Goal: Task Accomplishment & Management: Use online tool/utility

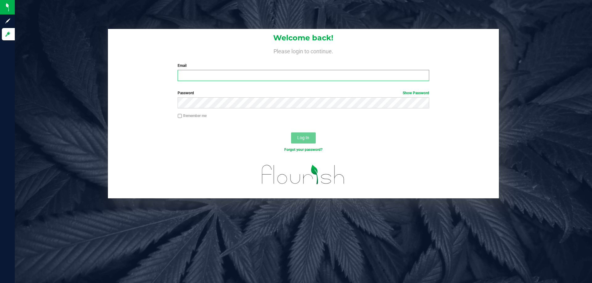
click at [254, 78] on input "Email" at bounding box center [303, 75] width 251 height 11
type input "[EMAIL_ADDRESS][DOMAIN_NAME]"
click at [291, 133] on button "Log In" at bounding box center [303, 138] width 25 height 11
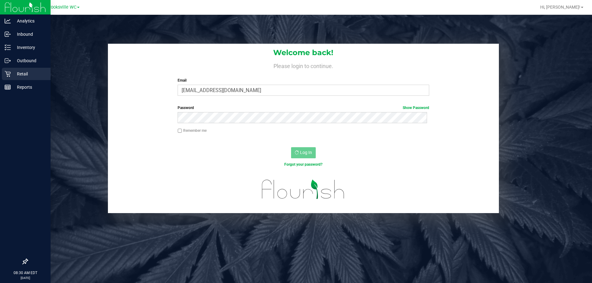
click at [7, 77] on icon at bounding box center [8, 74] width 6 height 6
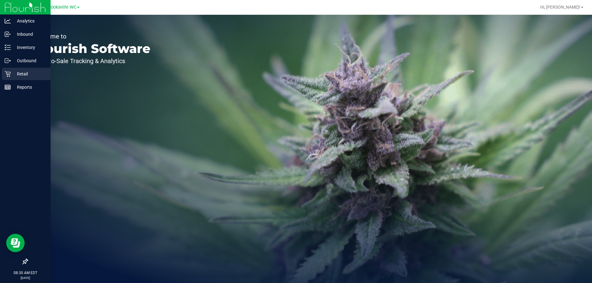
click at [30, 72] on p "Retail" at bounding box center [29, 73] width 37 height 7
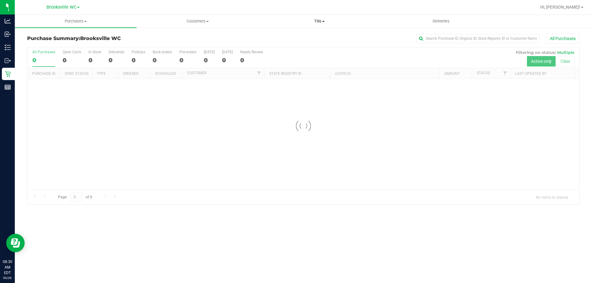
click at [324, 19] on span "Tills" at bounding box center [319, 22] width 121 height 6
click at [308, 36] on li "Manage tills" at bounding box center [319, 37] width 122 height 7
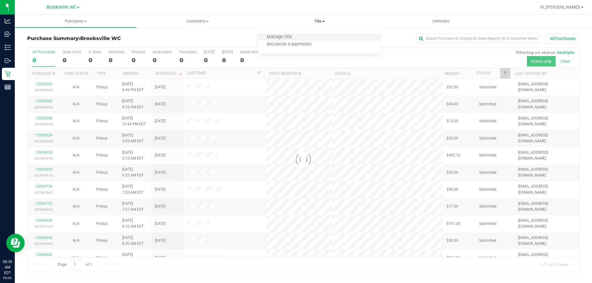
click at [308, 36] on li "Manage tills" at bounding box center [319, 37] width 122 height 7
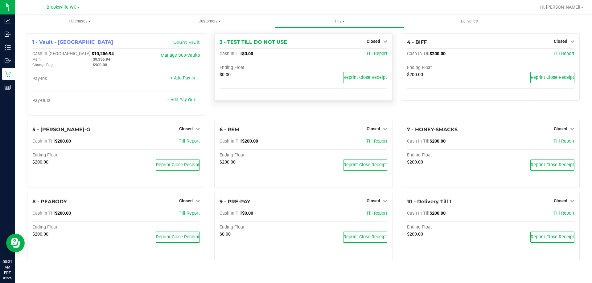
click at [198, 130] on icon at bounding box center [198, 129] width 4 height 4
click at [189, 143] on link "Open Till" at bounding box center [186, 141] width 16 height 5
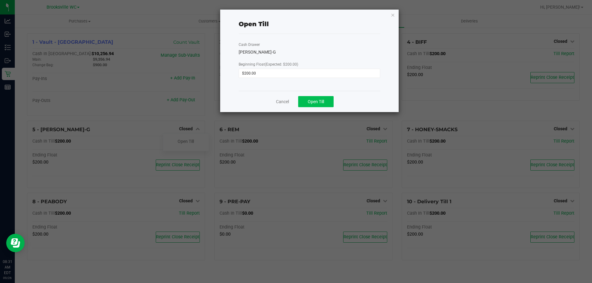
click at [319, 102] on span "Open Till" at bounding box center [316, 101] width 16 height 5
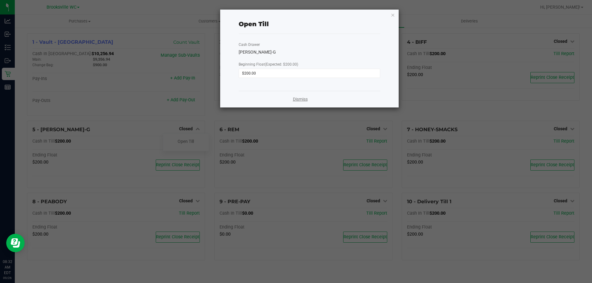
click at [299, 100] on link "Dismiss" at bounding box center [300, 99] width 15 height 6
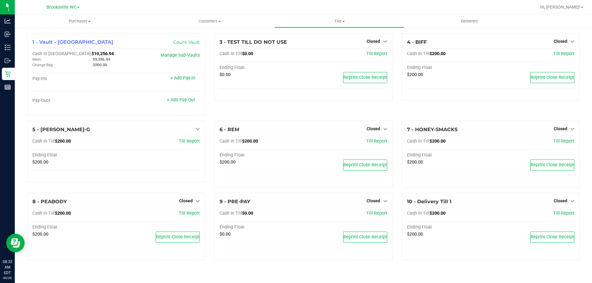
click at [562, 39] on span "Closed" at bounding box center [561, 41] width 14 height 5
click at [564, 56] on link "Open Till" at bounding box center [560, 54] width 16 height 5
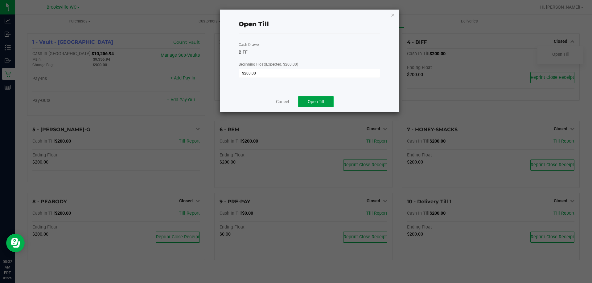
click at [317, 99] on span "Open Till" at bounding box center [316, 101] width 16 height 5
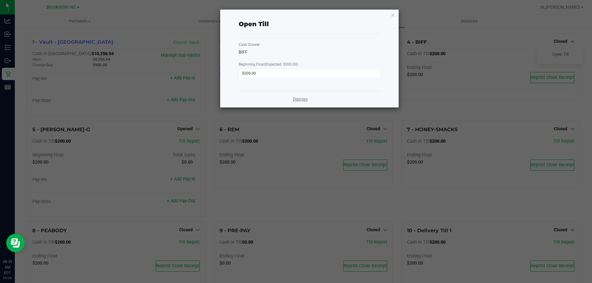
click at [301, 101] on link "Dismiss" at bounding box center [300, 99] width 15 height 6
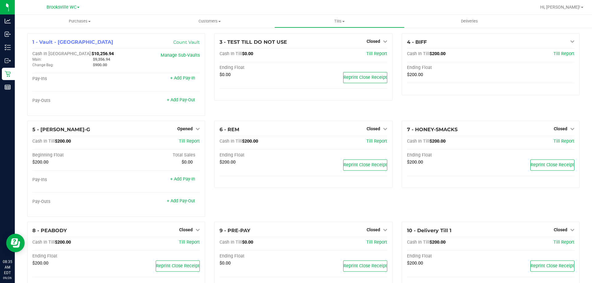
scroll to position [18, 0]
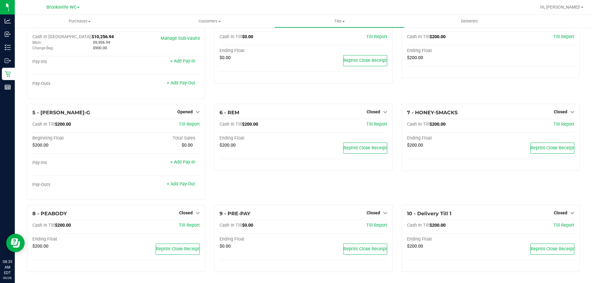
click at [191, 211] on link "Closed" at bounding box center [189, 213] width 21 height 5
click at [179, 227] on link "Open Till" at bounding box center [186, 225] width 16 height 5
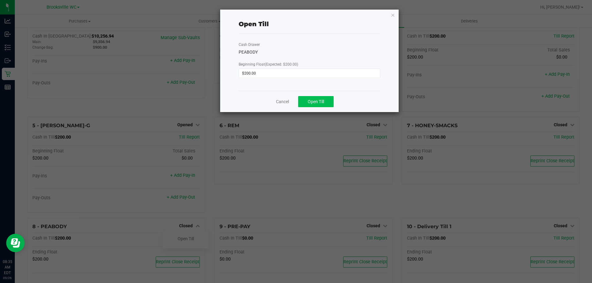
click at [315, 98] on button "Open Till" at bounding box center [315, 101] width 35 height 11
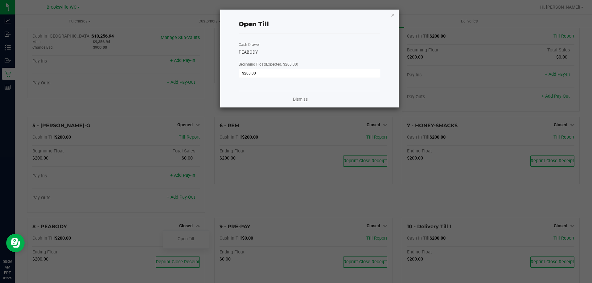
click at [299, 100] on link "Dismiss" at bounding box center [300, 99] width 15 height 6
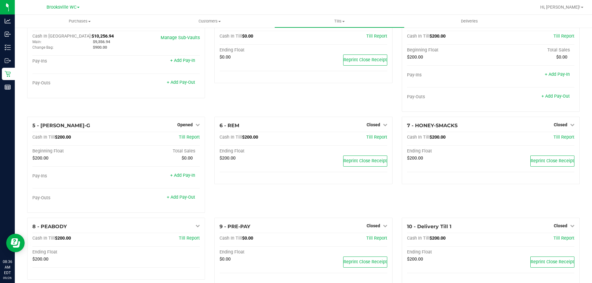
click at [377, 127] on span "Closed" at bounding box center [374, 124] width 14 height 5
click at [373, 139] on link "Open Till" at bounding box center [373, 137] width 16 height 5
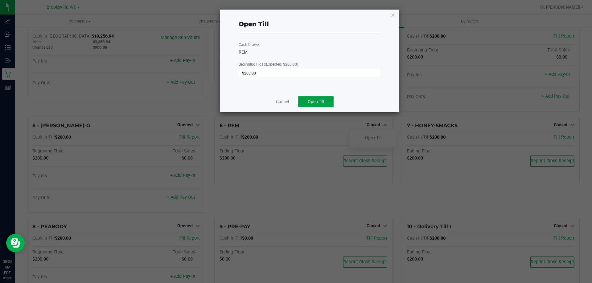
click at [322, 102] on span "Open Till" at bounding box center [316, 101] width 16 height 5
